Goal: Navigation & Orientation: Find specific page/section

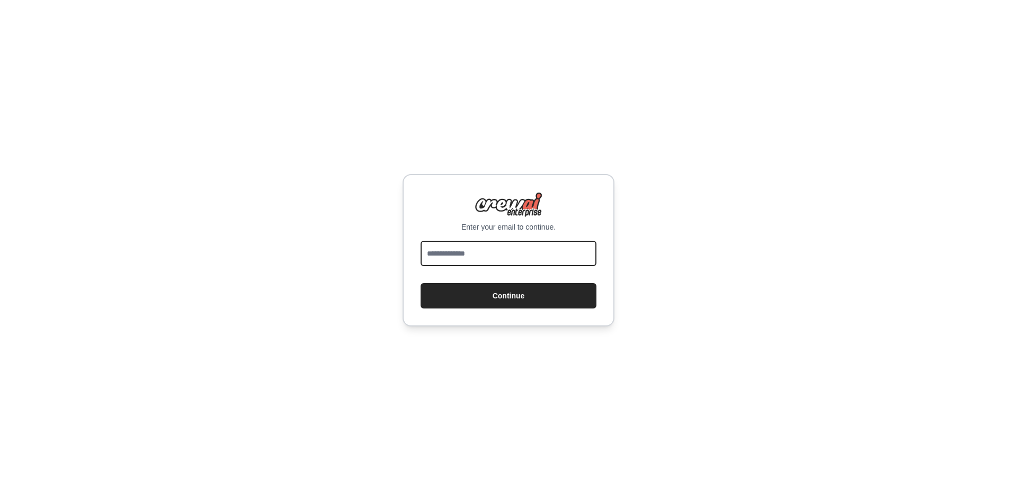
click at [489, 256] on input "email" at bounding box center [508, 253] width 176 height 25
type input "**********"
click at [527, 300] on button "Continue" at bounding box center [508, 295] width 176 height 25
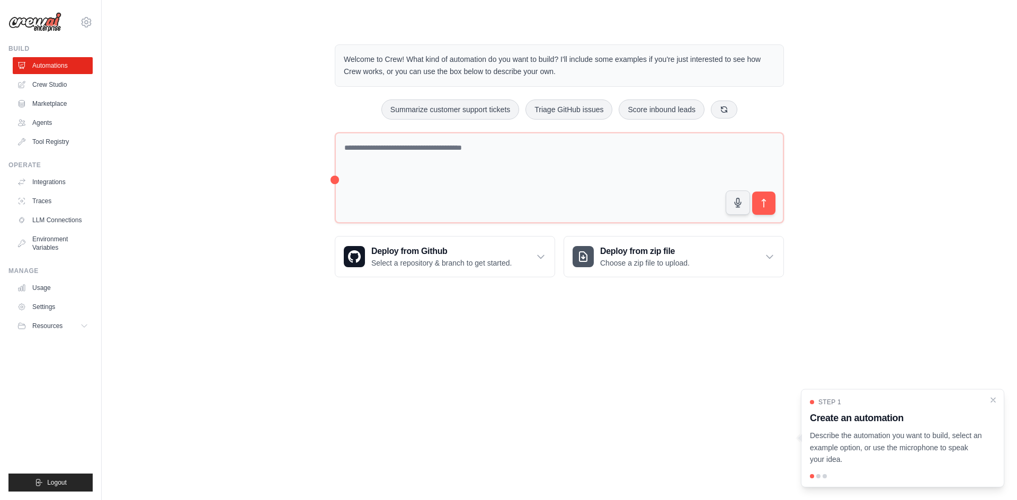
click at [46, 78] on link "Crew Studio" at bounding box center [53, 84] width 80 height 17
click at [55, 80] on link "Crew Studio" at bounding box center [53, 84] width 80 height 17
click at [824, 472] on div "Step 1 Create an automation Describe the automation you want to build, select a…" at bounding box center [902, 438] width 203 height 98
click at [993, 399] on icon "Close walkthrough" at bounding box center [993, 400] width 4 height 4
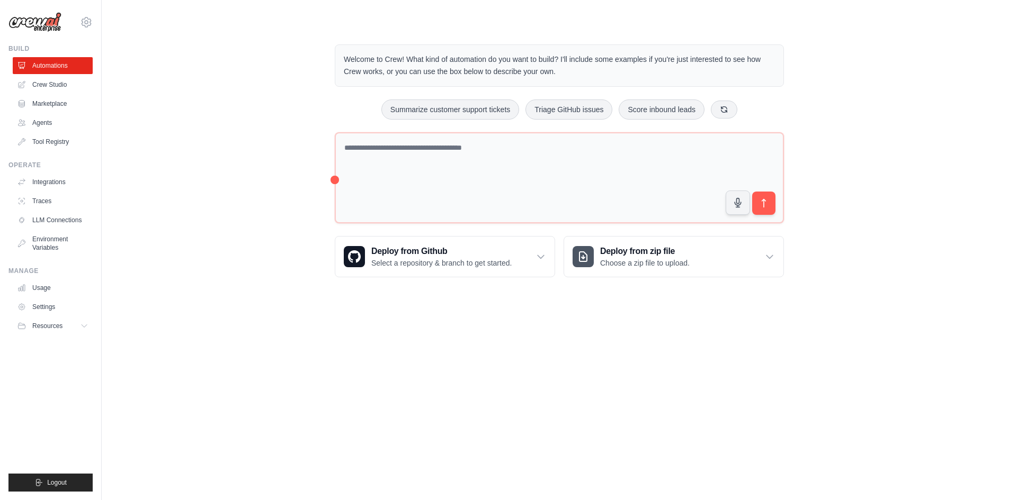
click at [884, 139] on div "Welcome to Crew! What kind of automation do you want to build? I'll include som…" at bounding box center [559, 161] width 881 height 267
click at [48, 123] on link "Agents" at bounding box center [53, 122] width 80 height 17
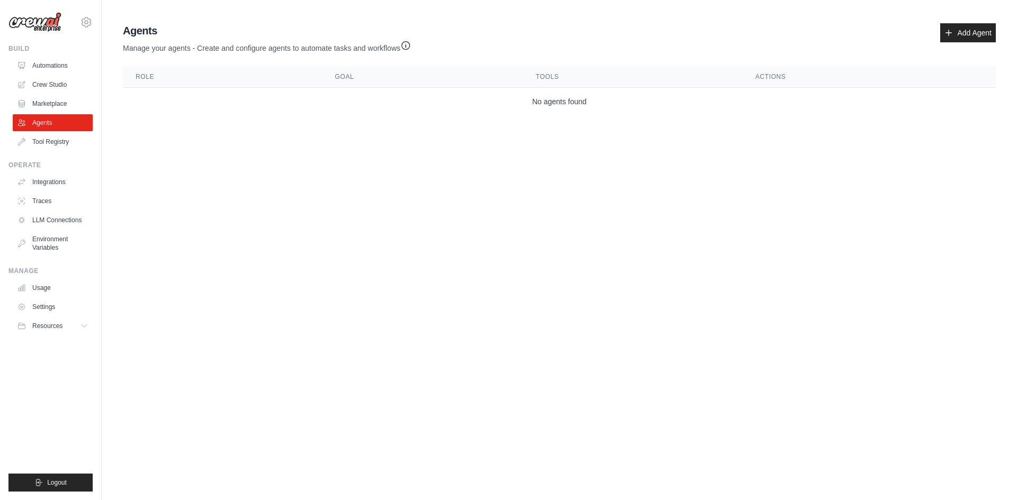
click at [47, 84] on link "Crew Studio" at bounding box center [53, 84] width 80 height 17
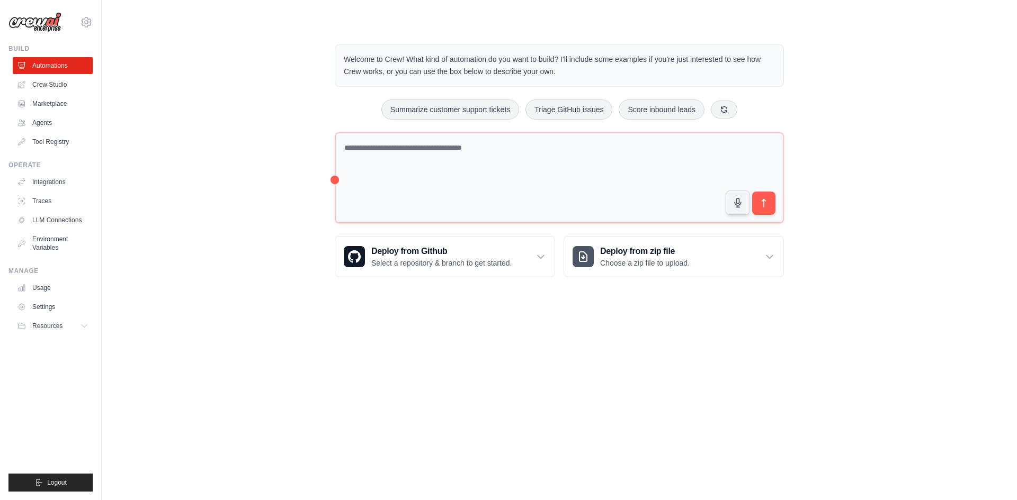
click at [39, 23] on img at bounding box center [34, 22] width 53 height 20
click at [53, 21] on img at bounding box center [34, 22] width 53 height 20
click at [47, 287] on link "Usage" at bounding box center [53, 288] width 80 height 17
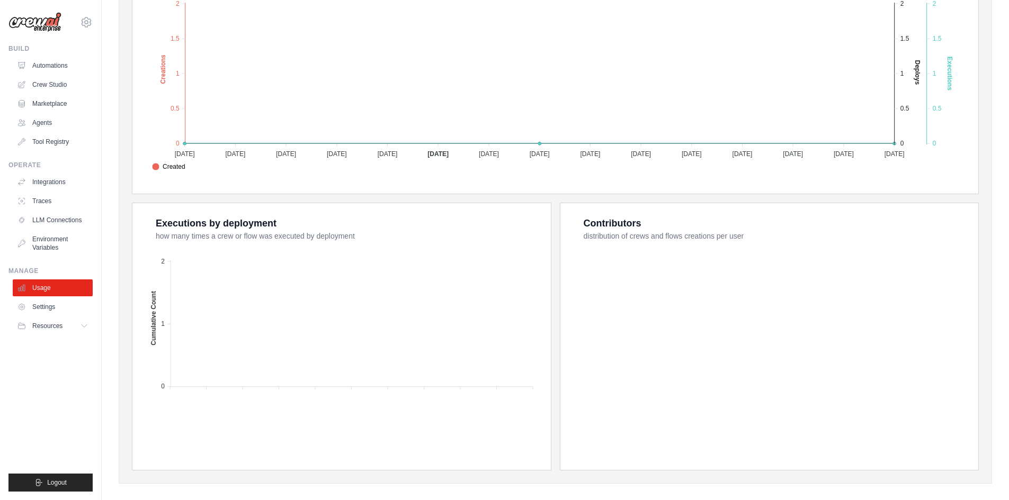
scroll to position [267, 0]
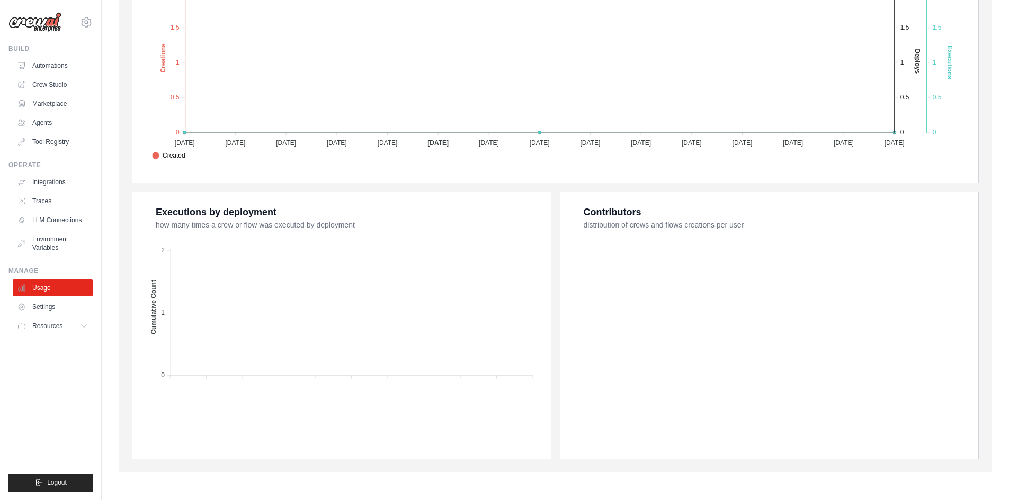
click at [49, 249] on link "Environment Variables" at bounding box center [53, 243] width 80 height 25
